Goal: Communication & Community: Answer question/provide support

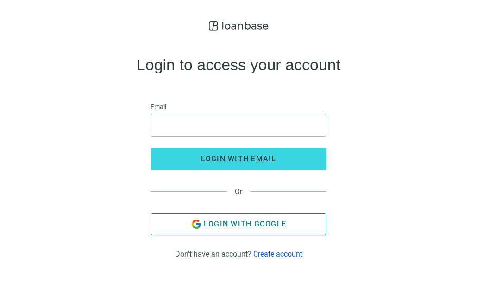
click at [217, 228] on span "Login with Google" at bounding box center [245, 224] width 82 height 9
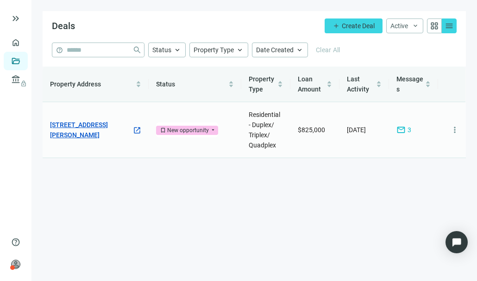
click at [106, 126] on link "[STREET_ADDRESS][PERSON_NAME]" at bounding box center [91, 130] width 82 height 20
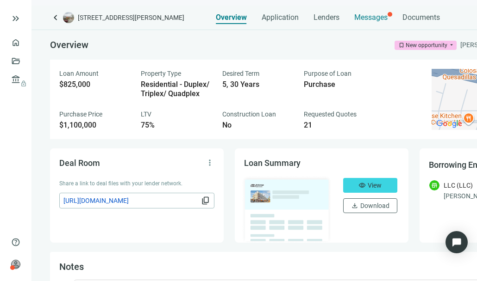
click at [373, 21] on span "Messages" at bounding box center [370, 17] width 33 height 9
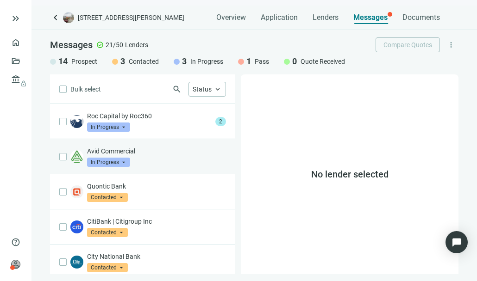
click at [147, 155] on p "Avid Commercial" at bounding box center [156, 151] width 139 height 9
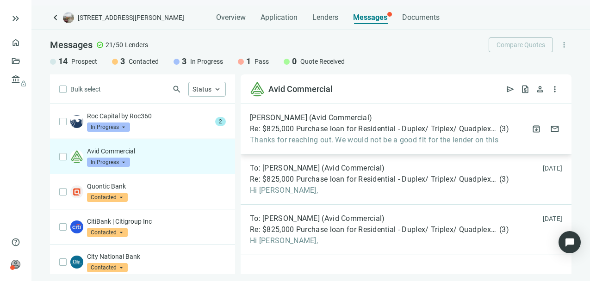
click at [342, 131] on span "Re: $825,000 Purchase loan for Residential - Duplex/ Triplex/ Quadplex asset in…" at bounding box center [374, 128] width 248 height 9
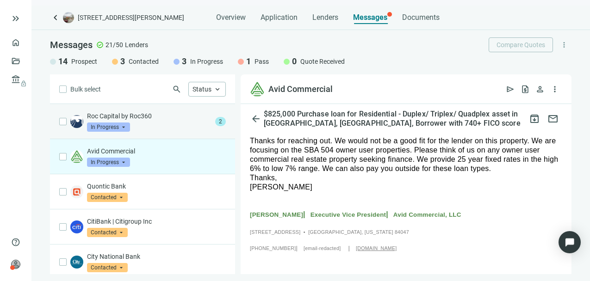
click at [154, 127] on div "Roc Capital by Roc360 In Progress arrow_drop_down" at bounding box center [149, 122] width 124 height 20
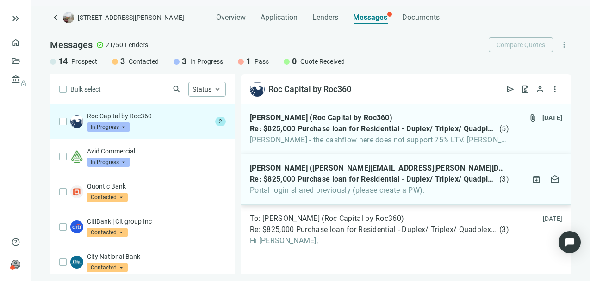
click at [335, 168] on span "[PERSON_NAME] ([PERSON_NAME][EMAIL_ADDRESS][PERSON_NAME][DOMAIN_NAME])" at bounding box center [379, 168] width 259 height 9
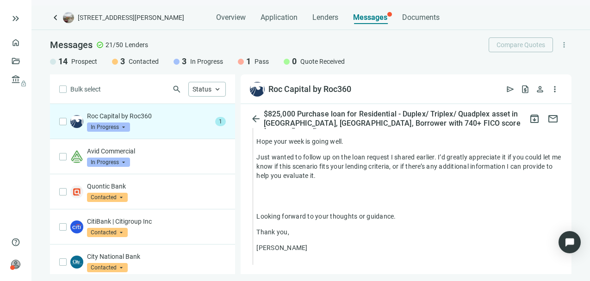
scroll to position [387, 0]
click at [257, 124] on span "arrow_back" at bounding box center [255, 118] width 11 height 11
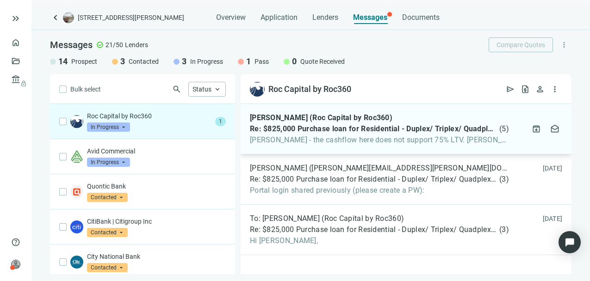
click at [345, 138] on span "[PERSON_NAME] - the cashflow here does not support 75% LTV. [PERSON_NAME] is 65…" at bounding box center [379, 140] width 259 height 9
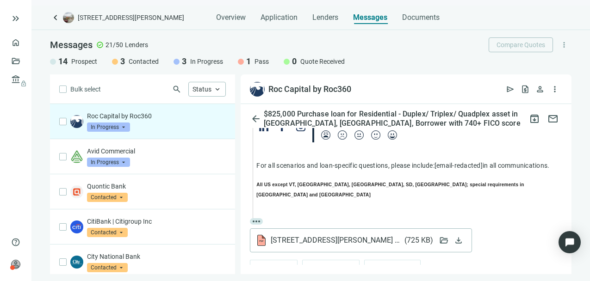
click at [312, 235] on div "[STREET_ADDRESS][PERSON_NAME] Quote.pdf ( 725 KB )" at bounding box center [344, 240] width 177 height 11
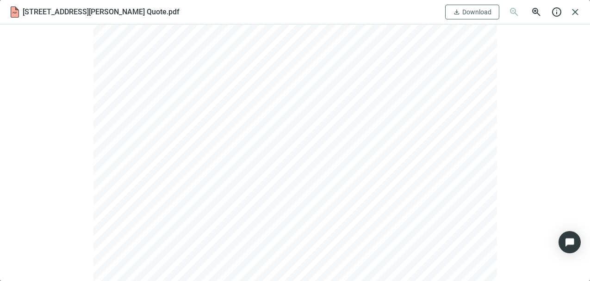
scroll to position [663, 0]
click at [476, 12] on span "close" at bounding box center [575, 11] width 11 height 11
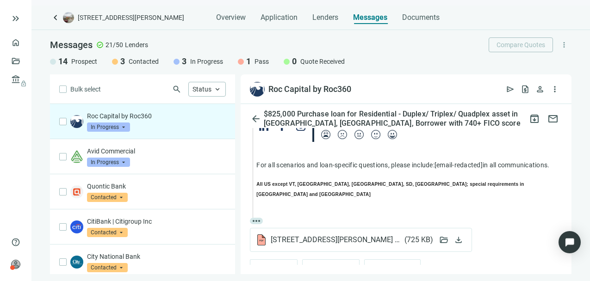
scroll to position [989, 0]
click at [344, 236] on span "[STREET_ADDRESS][PERSON_NAME] Quote.pdf ( 725 KB )" at bounding box center [352, 240] width 162 height 9
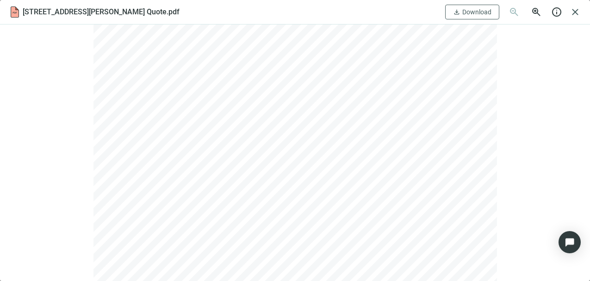
scroll to position [101, 0]
click at [476, 10] on span "close" at bounding box center [575, 11] width 11 height 11
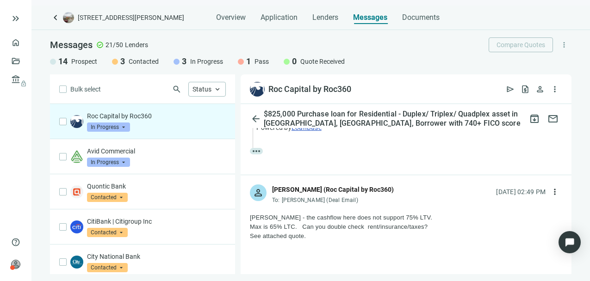
scroll to position [493, 0]
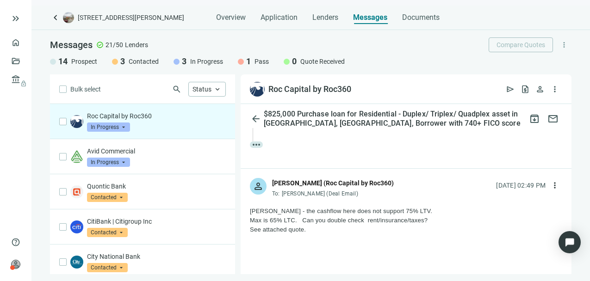
click at [282, 216] on div "Max is 65% LTC. Can you double check rent/insurance/taxes?" at bounding box center [406, 220] width 312 height 9
click at [338, 207] on div "[PERSON_NAME] - the cashflow here does not support 75% LTV." at bounding box center [406, 211] width 312 height 9
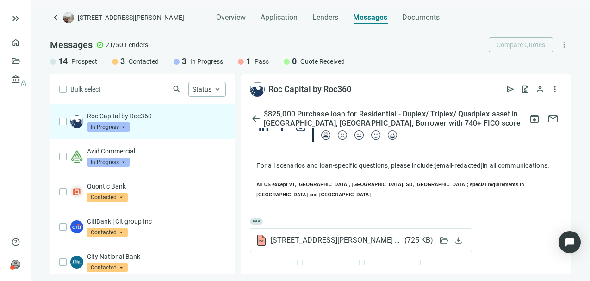
scroll to position [0, 0]
click at [318, 260] on button "reply_all Reply all" at bounding box center [330, 269] width 57 height 19
type textarea "**********"
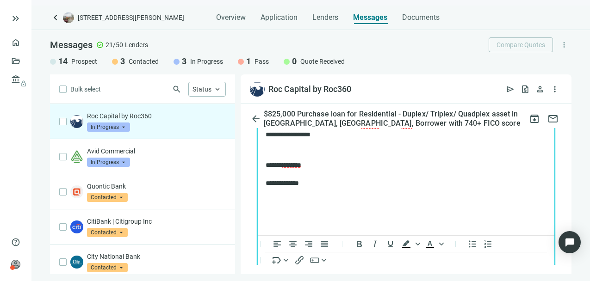
scroll to position [1201, 0]
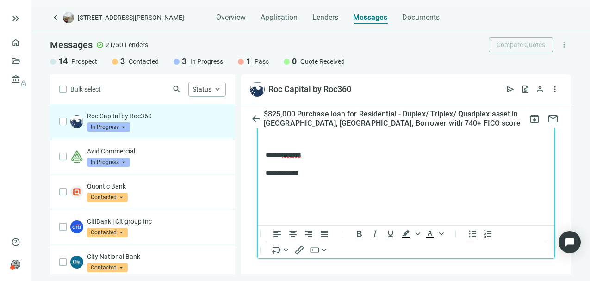
click at [277, 275] on span "Send" at bounding box center [275, 279] width 17 height 9
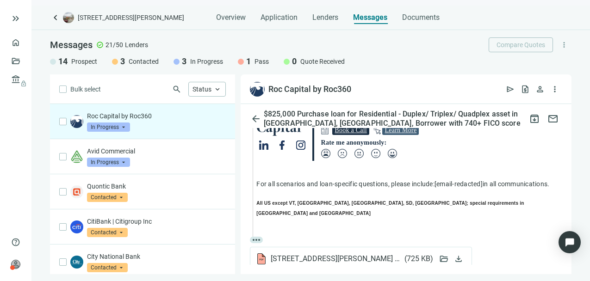
scroll to position [0, 0]
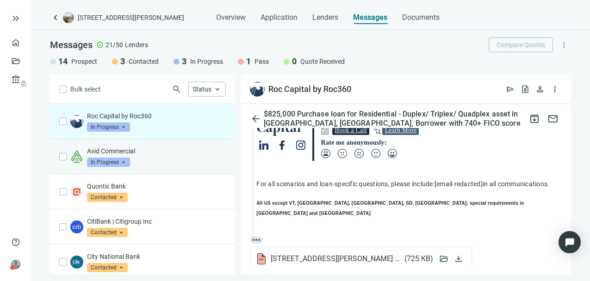
click at [149, 149] on p "Avid Commercial" at bounding box center [156, 151] width 139 height 9
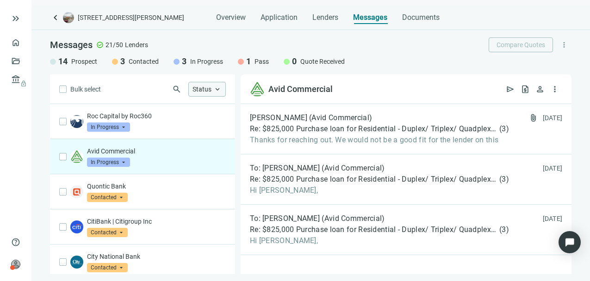
click at [220, 92] on span "keyboard_arrow_up" at bounding box center [217, 89] width 8 height 8
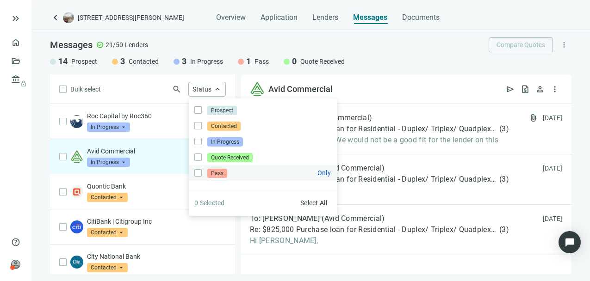
click at [207, 172] on span "Pass Only" at bounding box center [216, 173] width 29 height 10
click at [347, 79] on div "Avid Commercial open_in_new send request_quote person more_vert" at bounding box center [406, 90] width 331 height 30
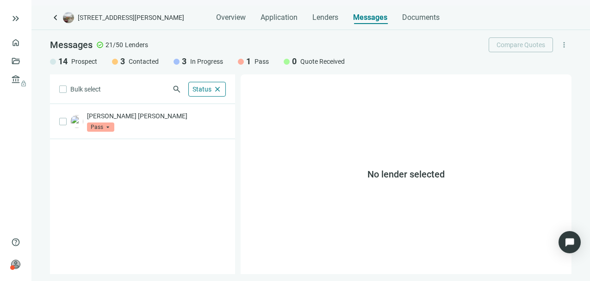
click at [79, 64] on span "Prospect" at bounding box center [84, 61] width 26 height 9
click at [53, 60] on div at bounding box center [53, 62] width 6 height 6
click at [202, 86] on span "Status" at bounding box center [202, 89] width 19 height 7
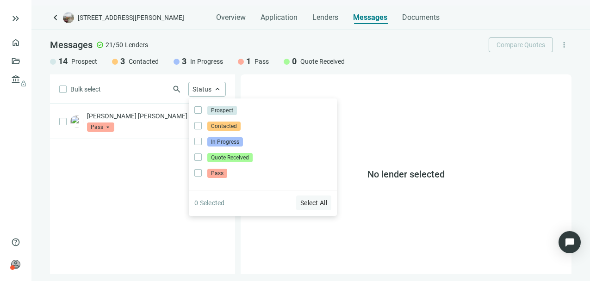
click at [311, 202] on span "Select All" at bounding box center [313, 202] width 27 height 7
click at [212, 239] on div "Bulk select search Status close Prospect Only Contacted Only In Progress Only Q…" at bounding box center [142, 175] width 185 height 200
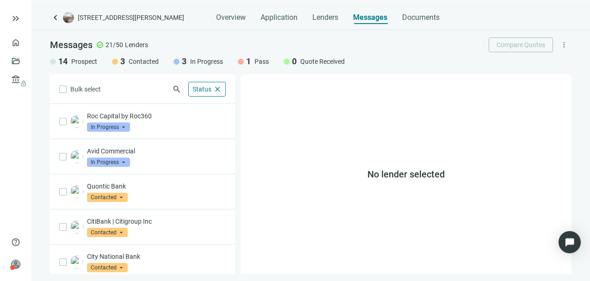
click at [242, 59] on div at bounding box center [241, 62] width 6 height 6
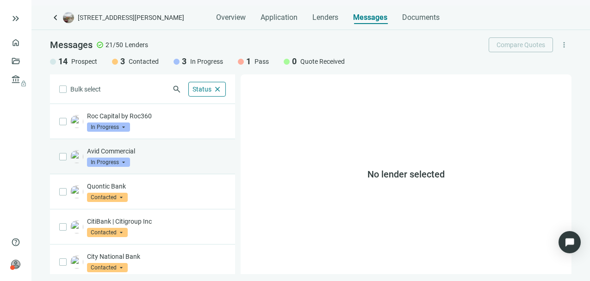
click at [123, 165] on span "In Progress" at bounding box center [108, 162] width 43 height 9
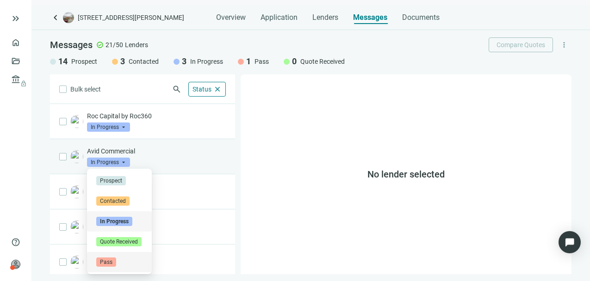
click at [112, 261] on span "Pass" at bounding box center [106, 262] width 20 height 9
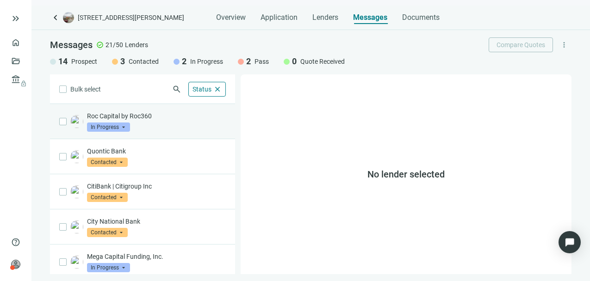
click at [123, 125] on span "In Progress" at bounding box center [108, 127] width 43 height 9
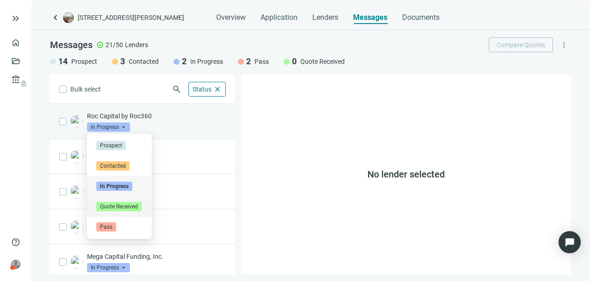
click at [113, 205] on span "Quote Received" at bounding box center [118, 206] width 45 height 9
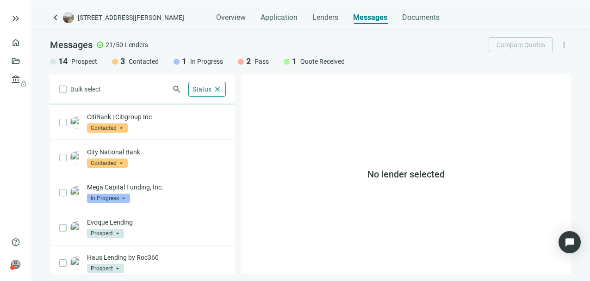
scroll to position [79, 0]
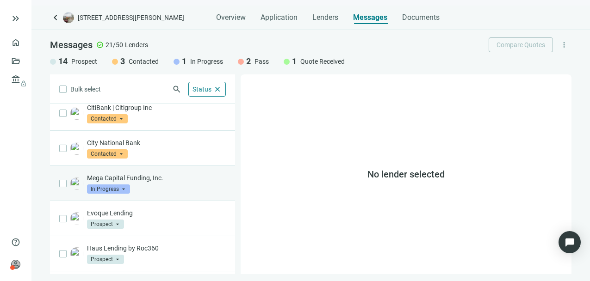
click at [143, 182] on p "Mega Capital Funding, Inc." at bounding box center [156, 178] width 139 height 9
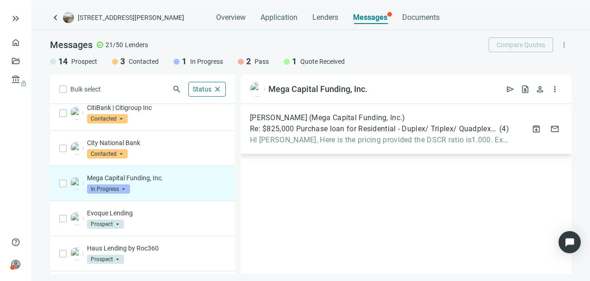
click at [332, 119] on span "[PERSON_NAME] (Mega Capital Funding, Inc.)" at bounding box center [327, 117] width 155 height 9
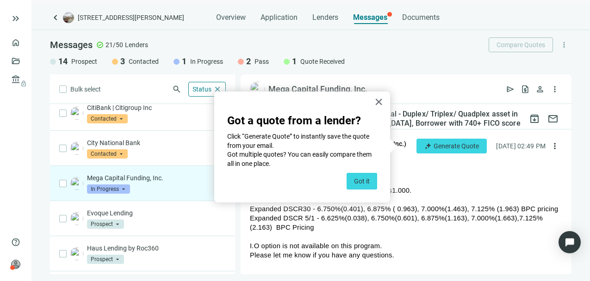
scroll to position [67, 0]
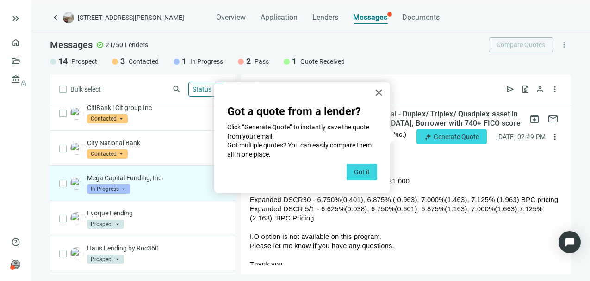
click at [122, 190] on div "In Progress arrow_drop_down" at bounding box center [108, 189] width 43 height 9
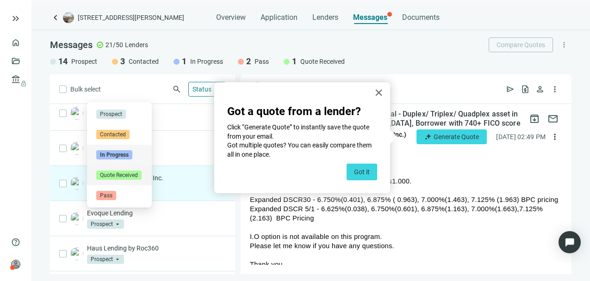
click at [123, 174] on span "Quote Received" at bounding box center [118, 175] width 45 height 9
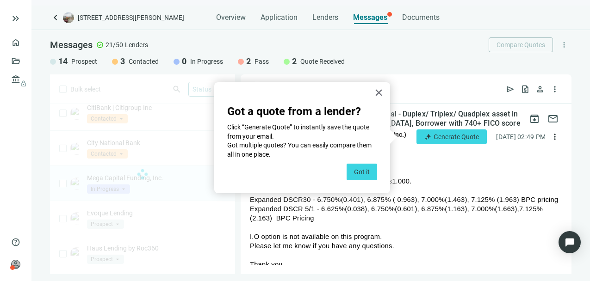
scroll to position [0, 0]
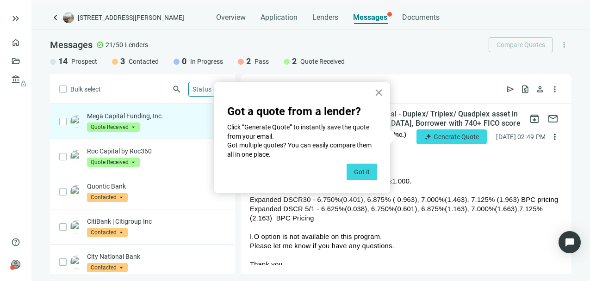
click at [376, 89] on button "×" at bounding box center [378, 92] width 9 height 15
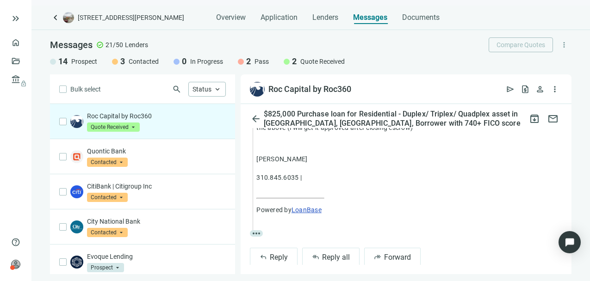
click at [255, 230] on span "more_horiz" at bounding box center [256, 233] width 13 height 6
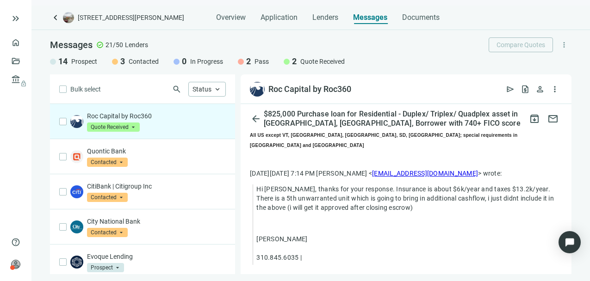
scroll to position [275, 0]
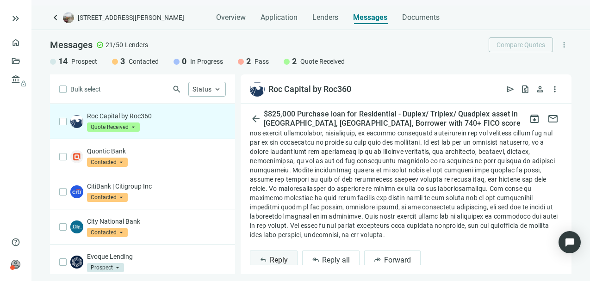
click at [281, 251] on button "reply Reply" at bounding box center [274, 260] width 48 height 19
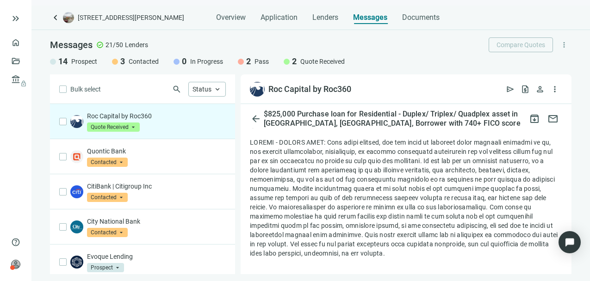
scroll to position [1736, 0]
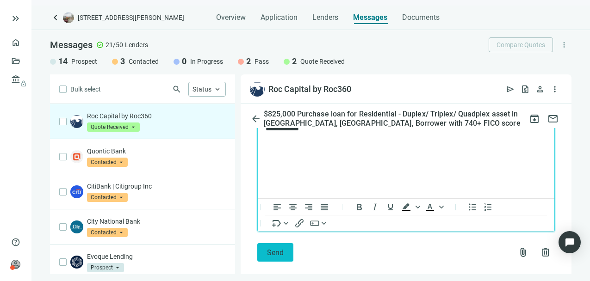
click at [270, 248] on span "Send" at bounding box center [275, 252] width 17 height 9
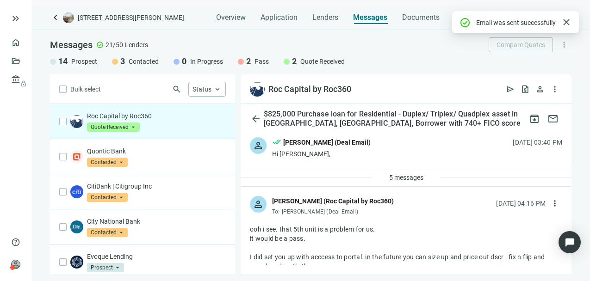
scroll to position [0, 0]
click at [379, 168] on div "person done_all Daniel Rumennik (Deal Email) Hi Alan, 09.04.2025, 03:40 PM" at bounding box center [406, 148] width 331 height 40
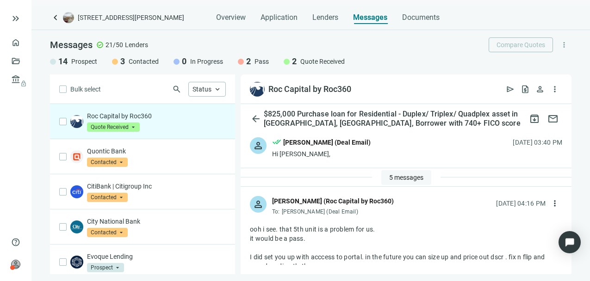
click at [393, 182] on button "5 messages" at bounding box center [406, 177] width 50 height 15
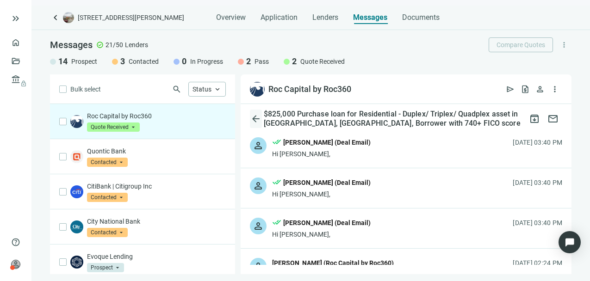
click at [255, 117] on span "arrow_back" at bounding box center [255, 118] width 11 height 11
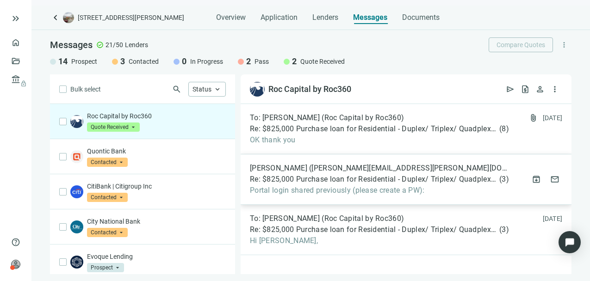
click at [322, 189] on span "Portal login shared previously (please create a PW):" at bounding box center [379, 190] width 259 height 9
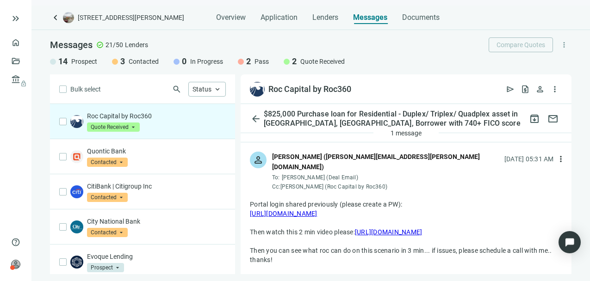
scroll to position [66, 0]
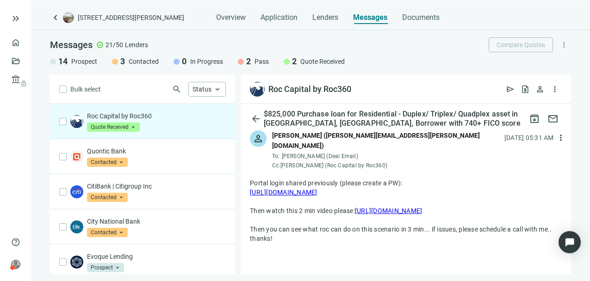
click at [317, 189] on link "[URL][DOMAIN_NAME]" at bounding box center [284, 192] width 68 height 7
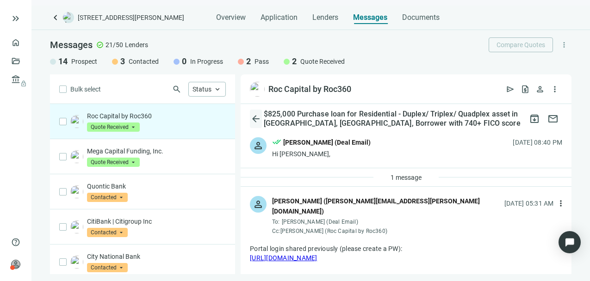
click at [256, 120] on span "arrow_back" at bounding box center [255, 118] width 11 height 11
